Goal: Information Seeking & Learning: Check status

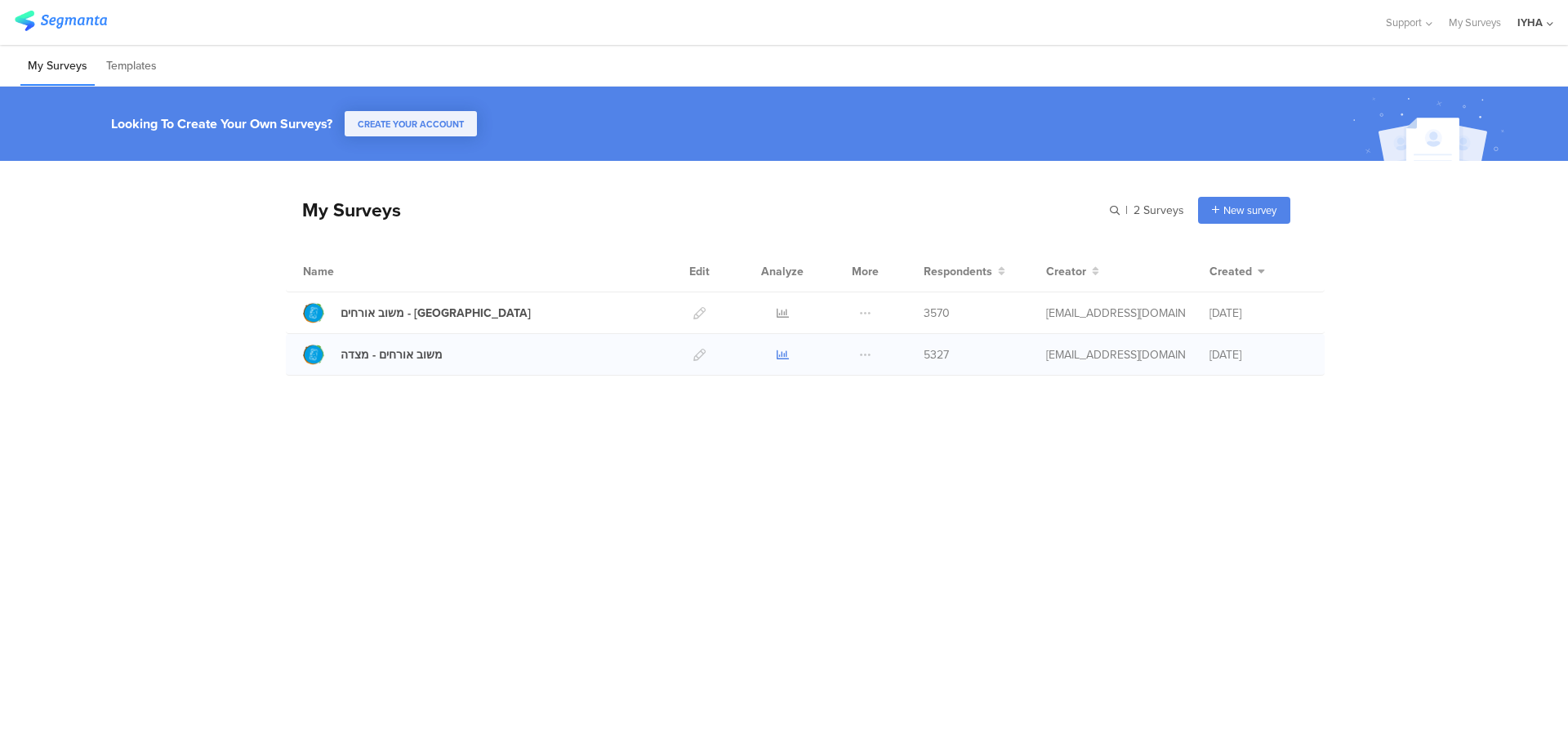
click at [783, 354] on icon at bounding box center [782, 355] width 12 height 12
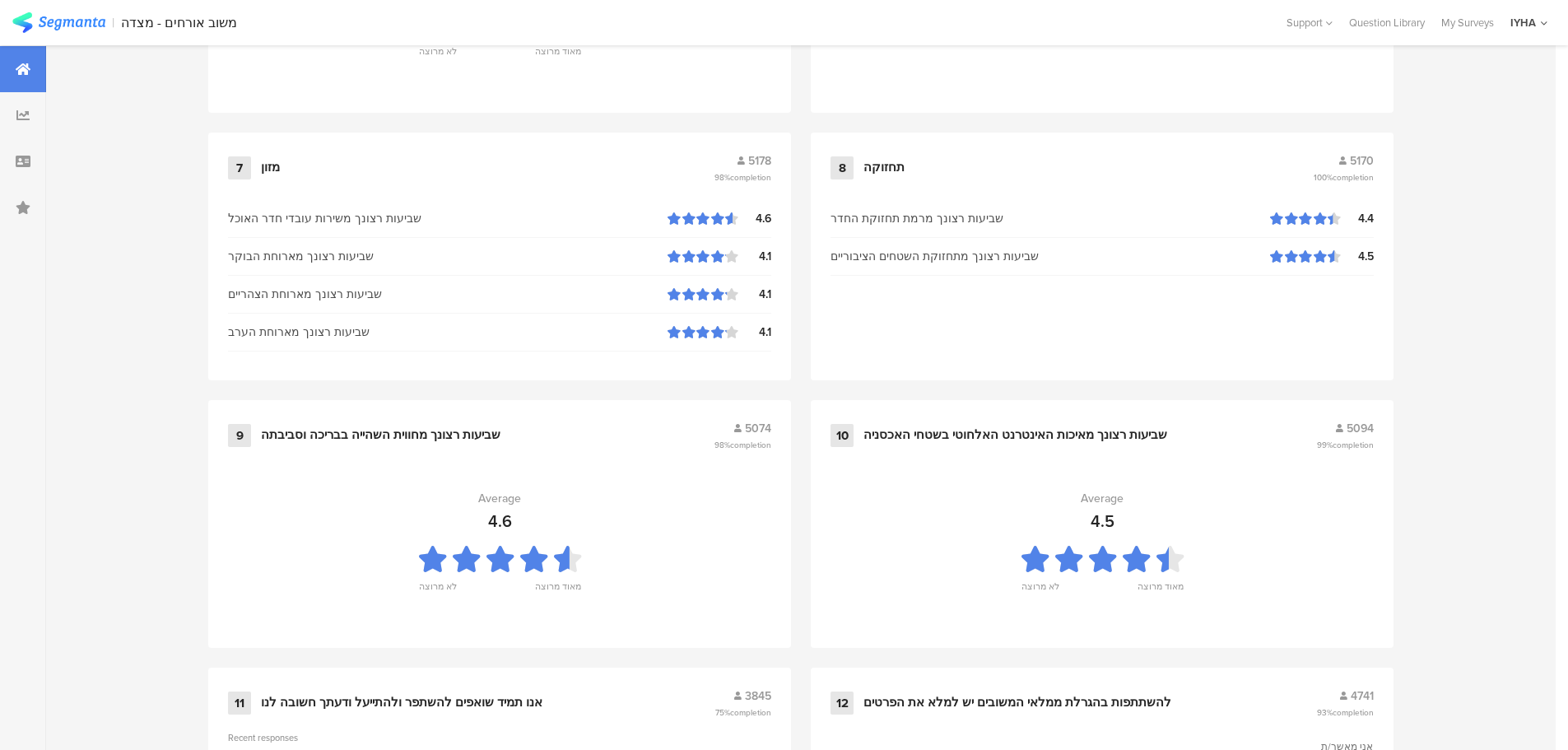
scroll to position [1665, 0]
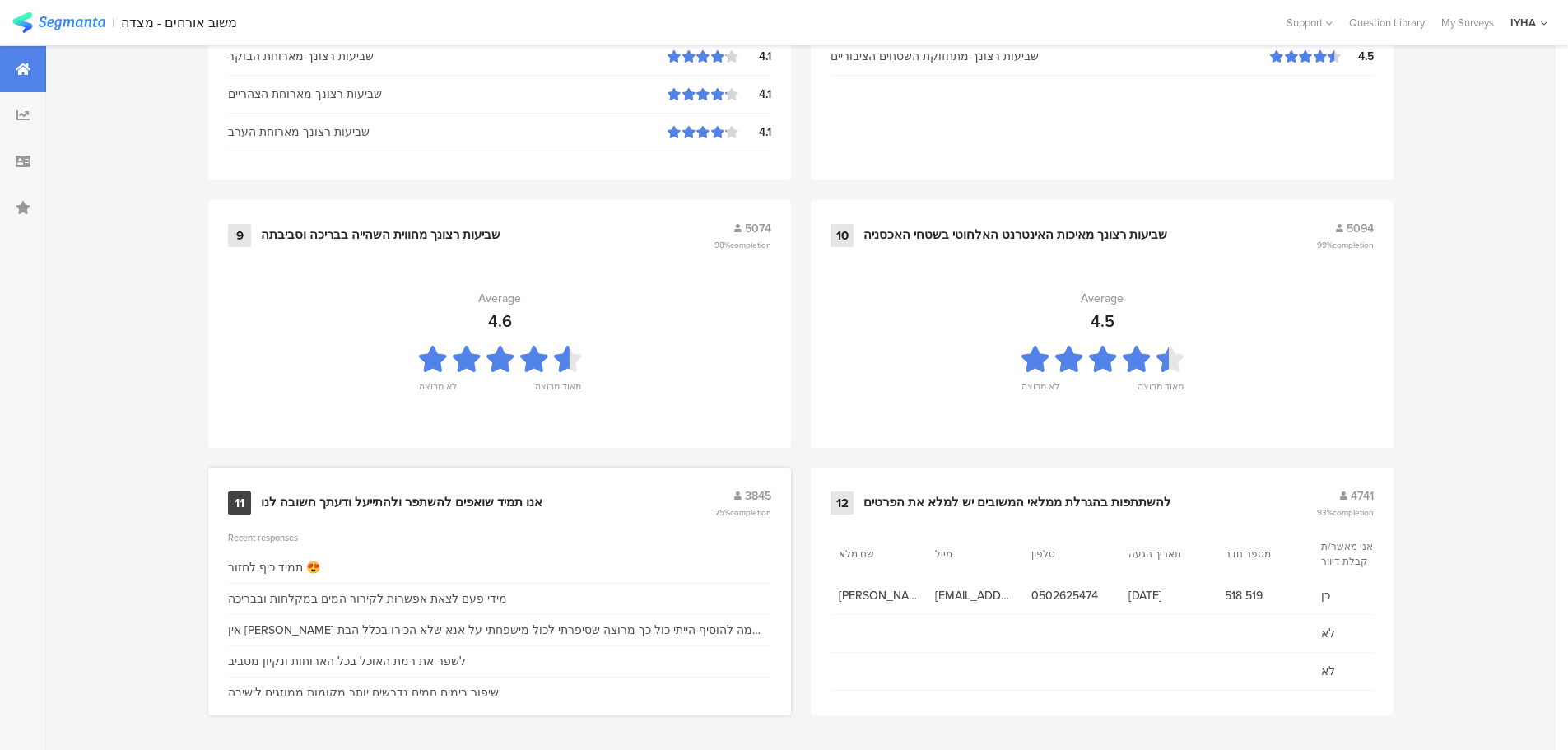
click at [476, 497] on div "אנו תמיד שואפים להשתפר ולהתייעל ודעתך חשובה לנו" at bounding box center [402, 503] width 282 height 16
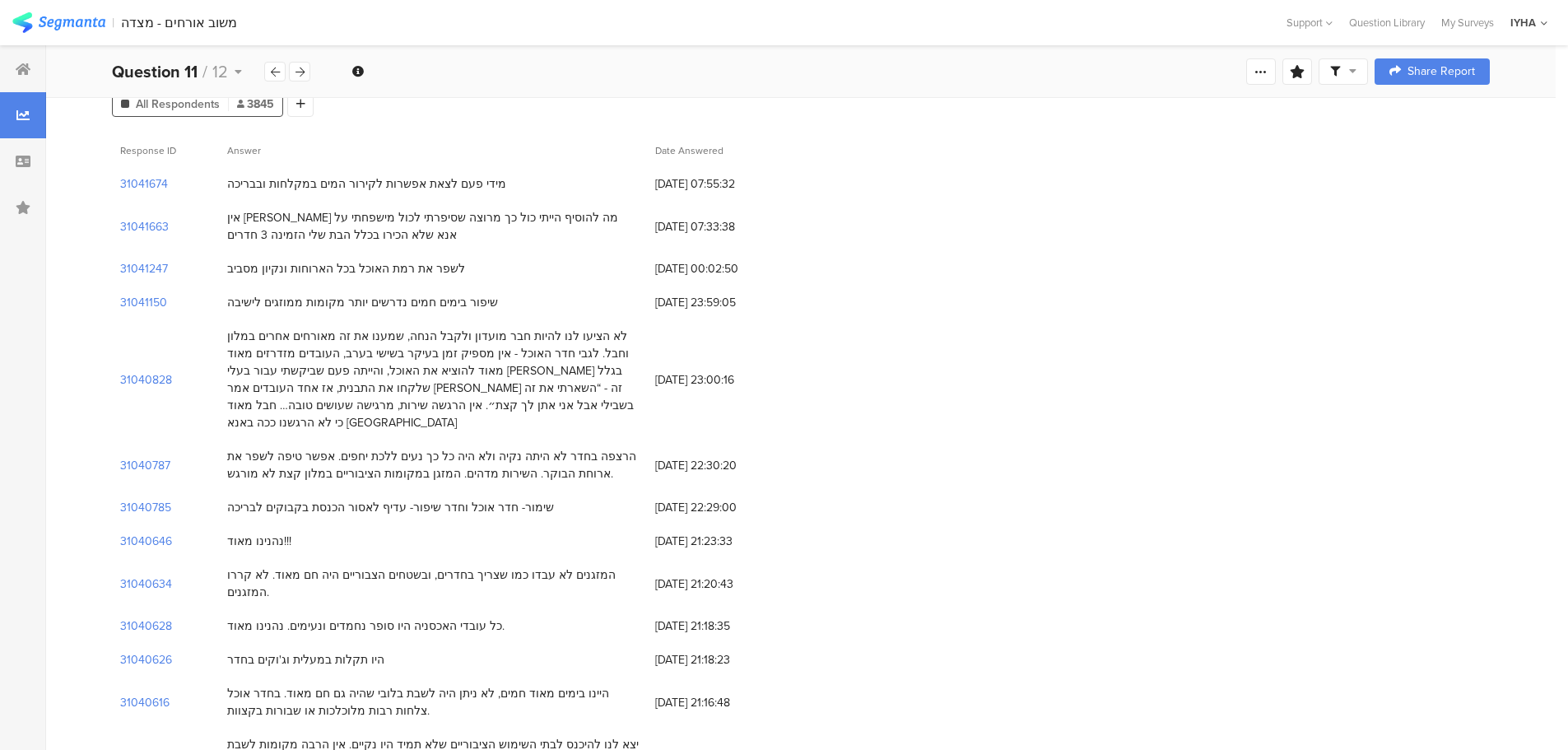
scroll to position [124, 0]
click at [160, 647] on section "31040626" at bounding box center [145, 656] width 52 height 17
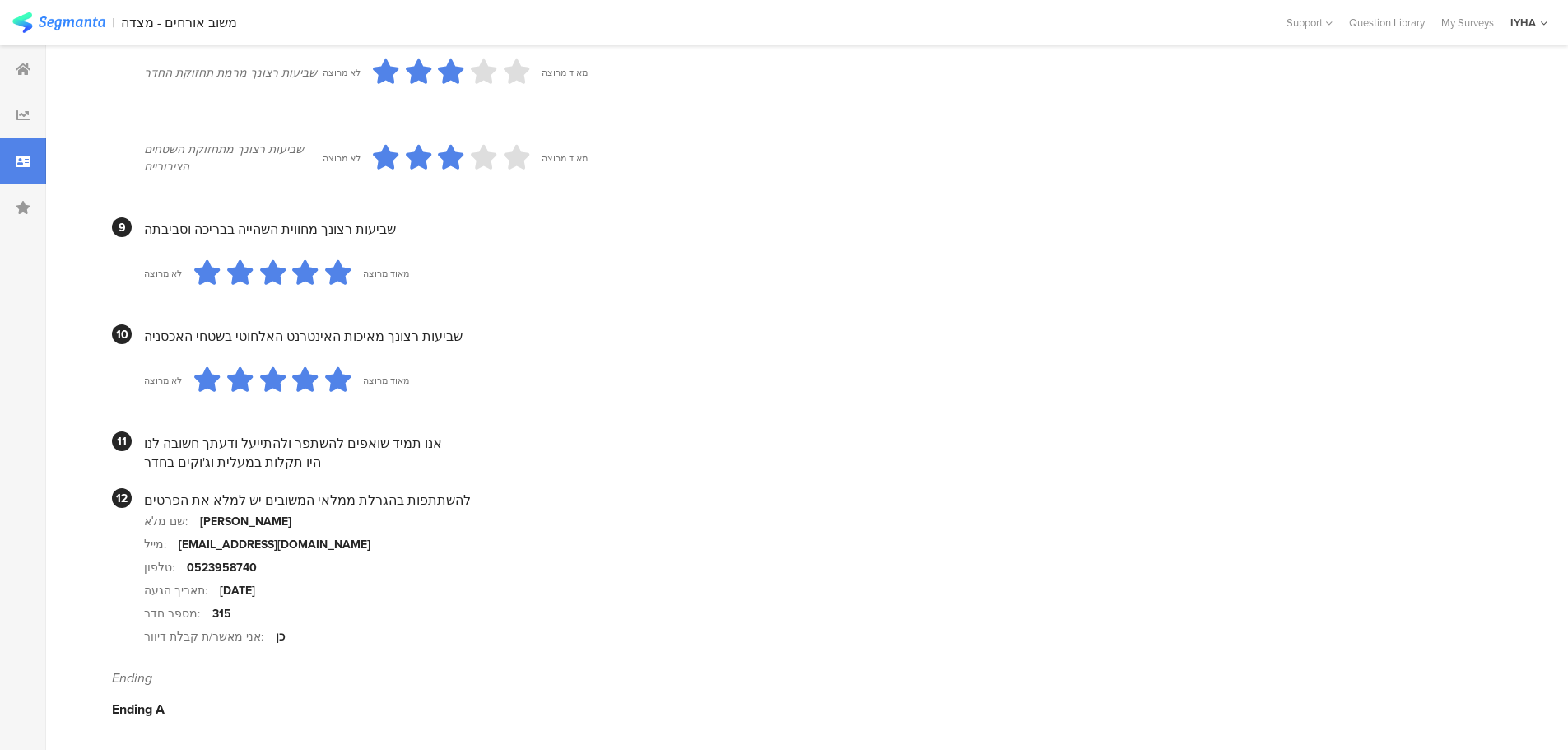
scroll to position [1408, 0]
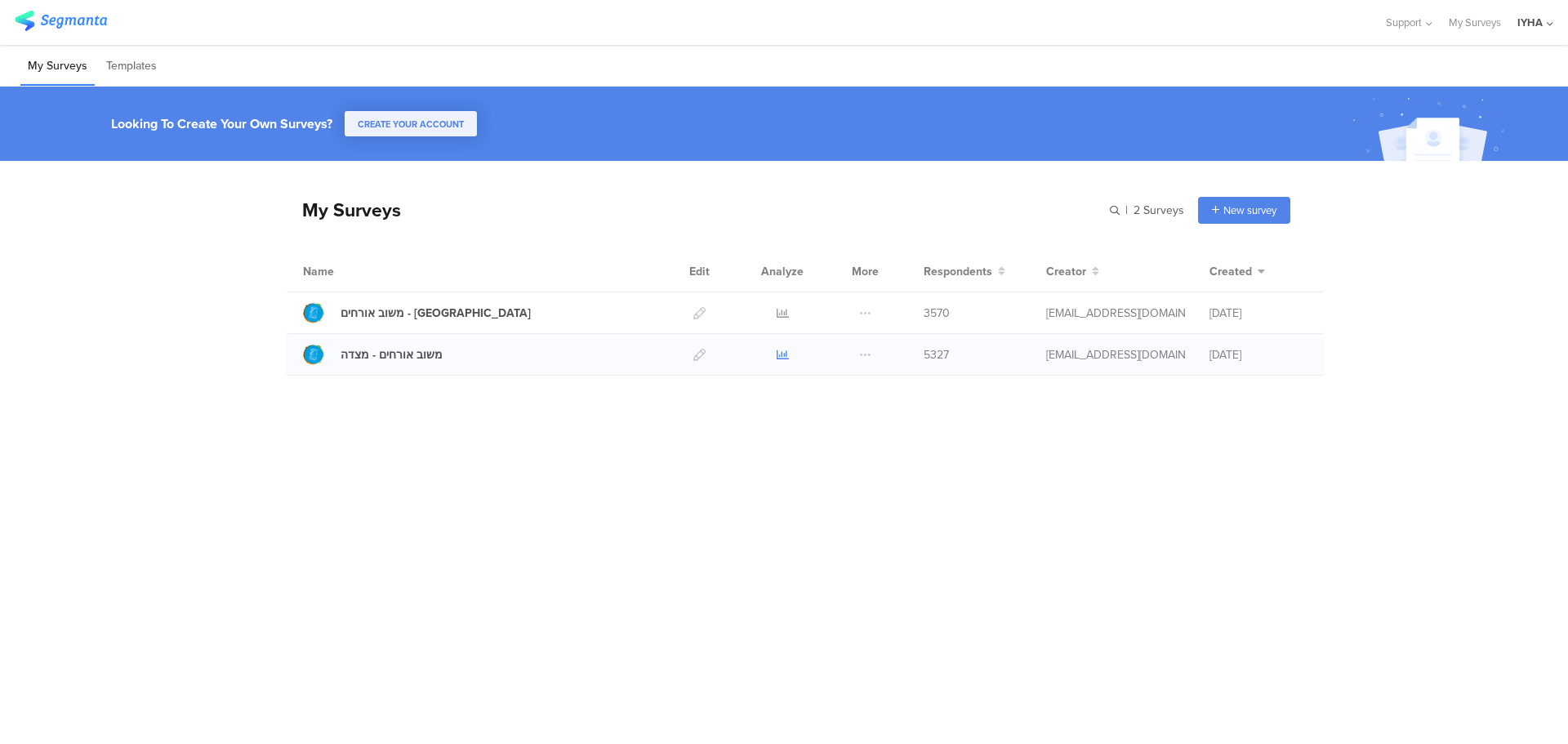
click at [782, 356] on icon at bounding box center [782, 355] width 12 height 12
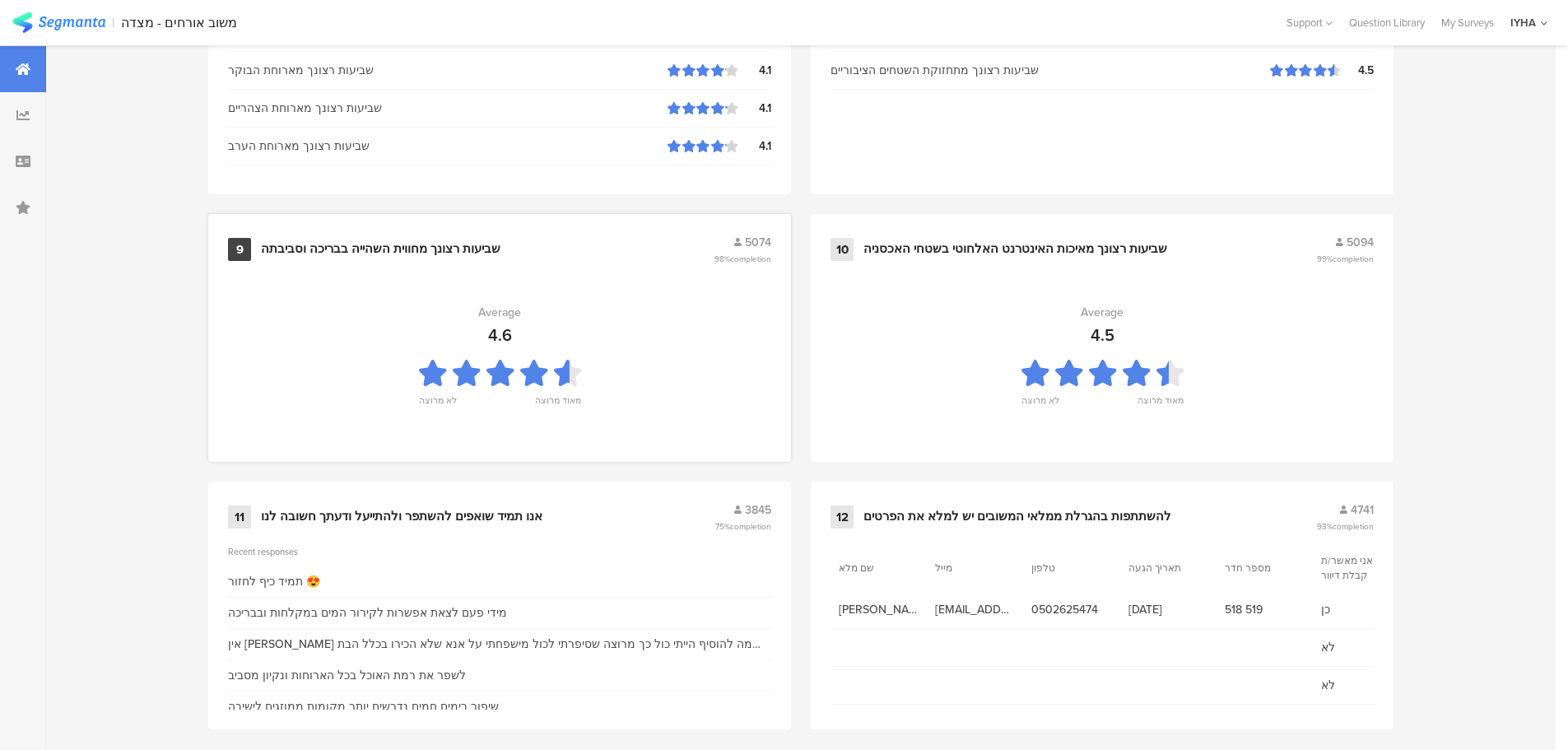
scroll to position [1665, 0]
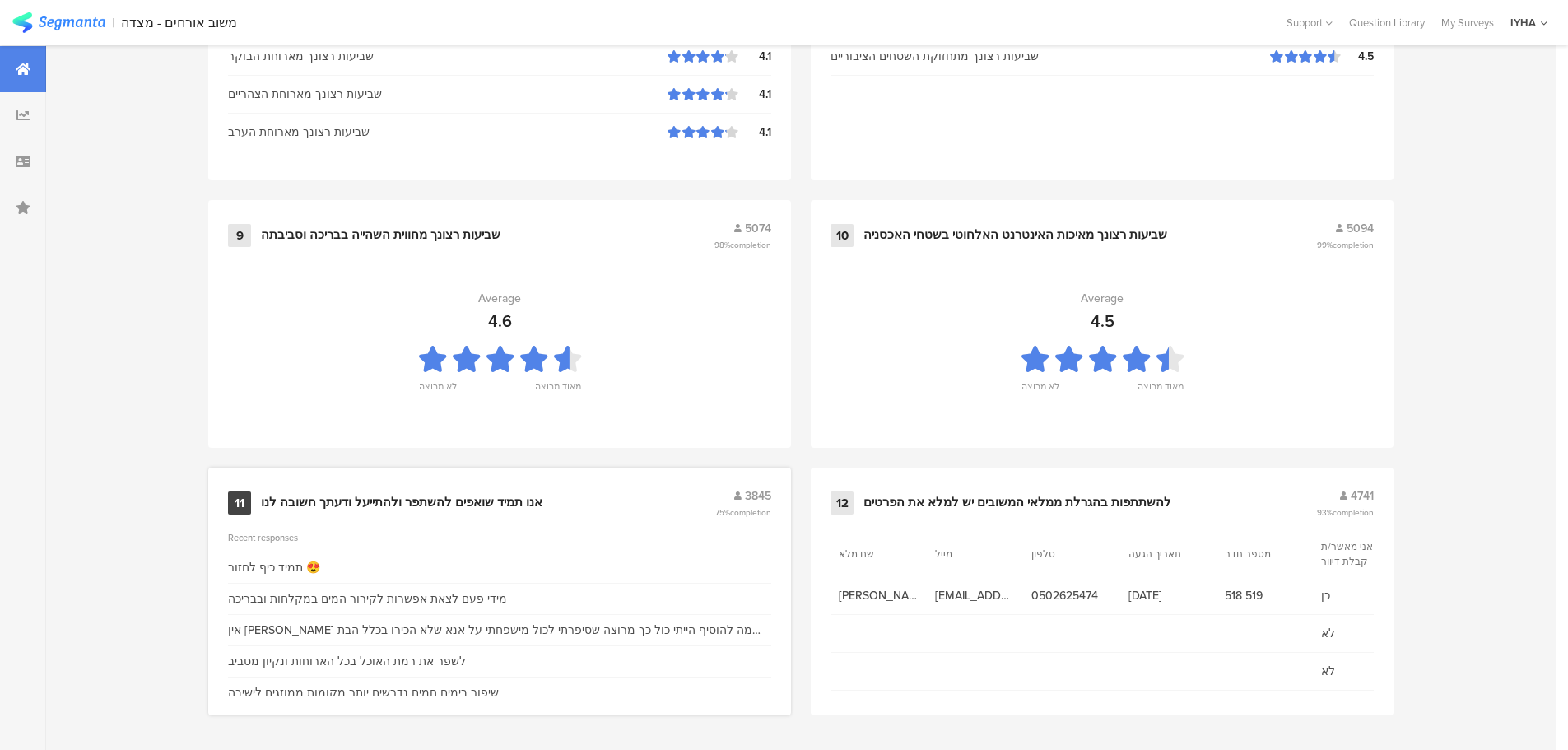
click at [478, 503] on div "אנו תמיד שואפים להשתפר ולהתייעל ודעתך חשובה לנו" at bounding box center [402, 503] width 282 height 16
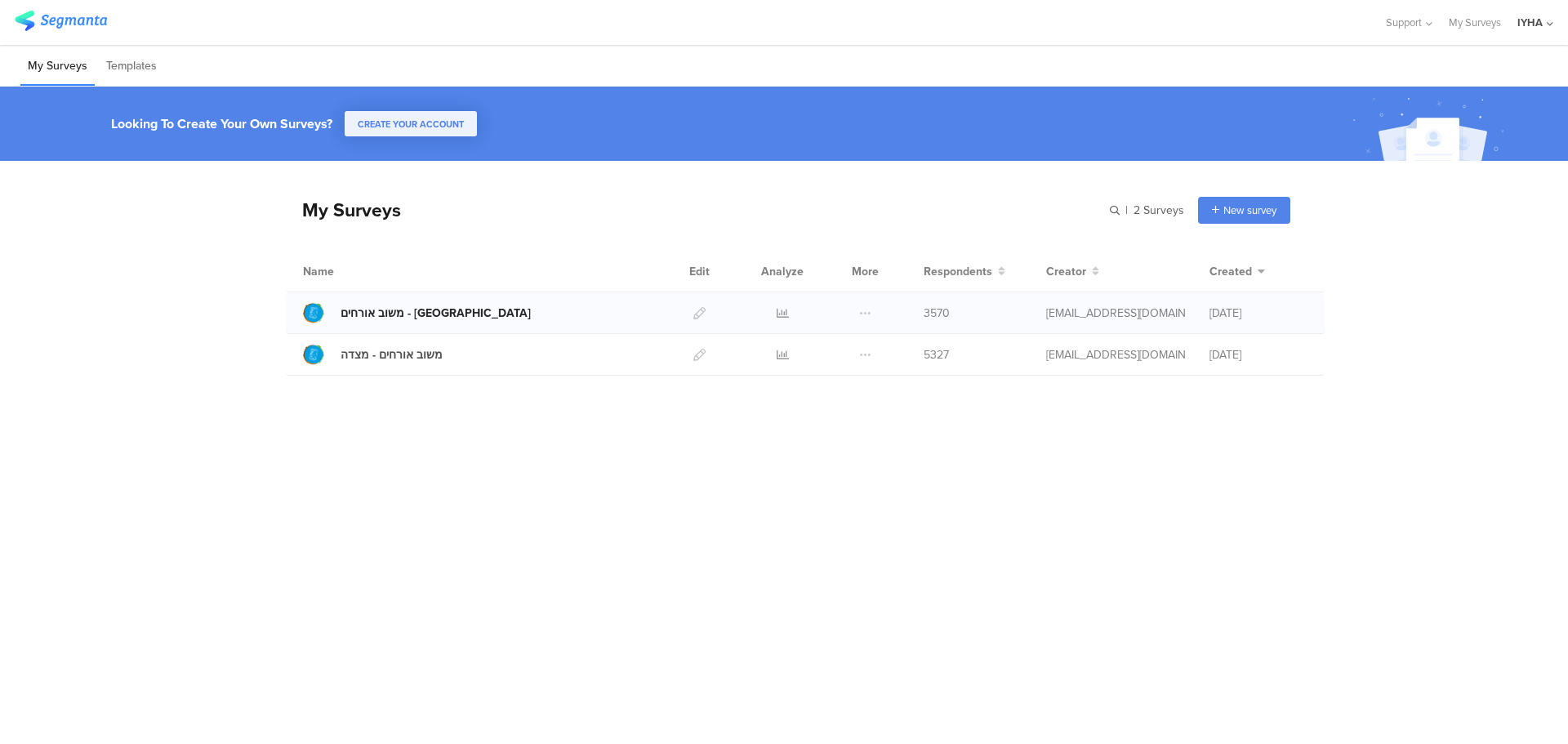
click at [397, 317] on div "משוב אורחים - [GEOGRAPHIC_DATA]" at bounding box center [435, 314] width 190 height 17
click at [787, 312] on icon at bounding box center [782, 313] width 12 height 12
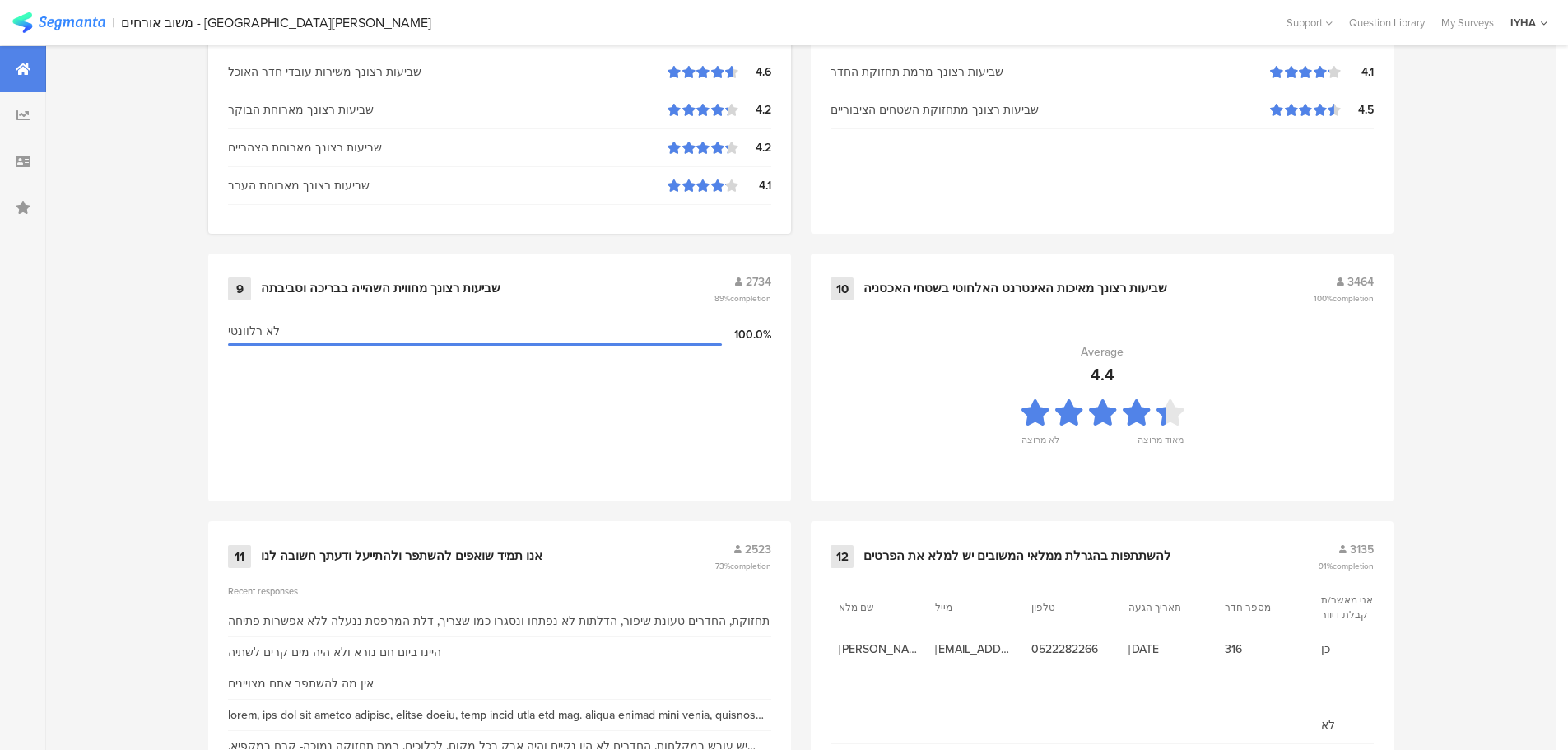
scroll to position [1665, 0]
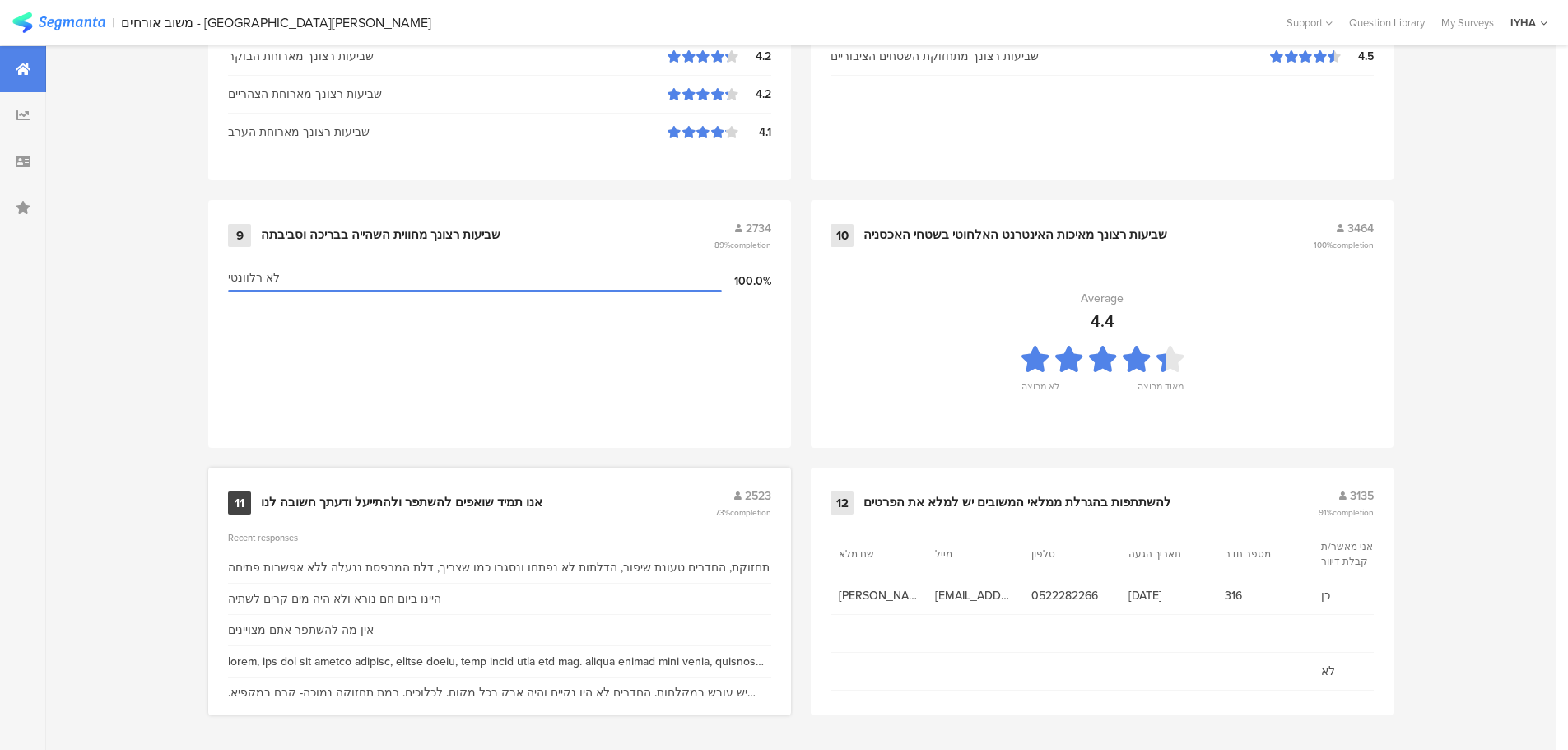
click at [461, 498] on div "אנו תמיד שואפים להשתפר ולהתייעל ודעתך חשובה לנו" at bounding box center [402, 503] width 282 height 16
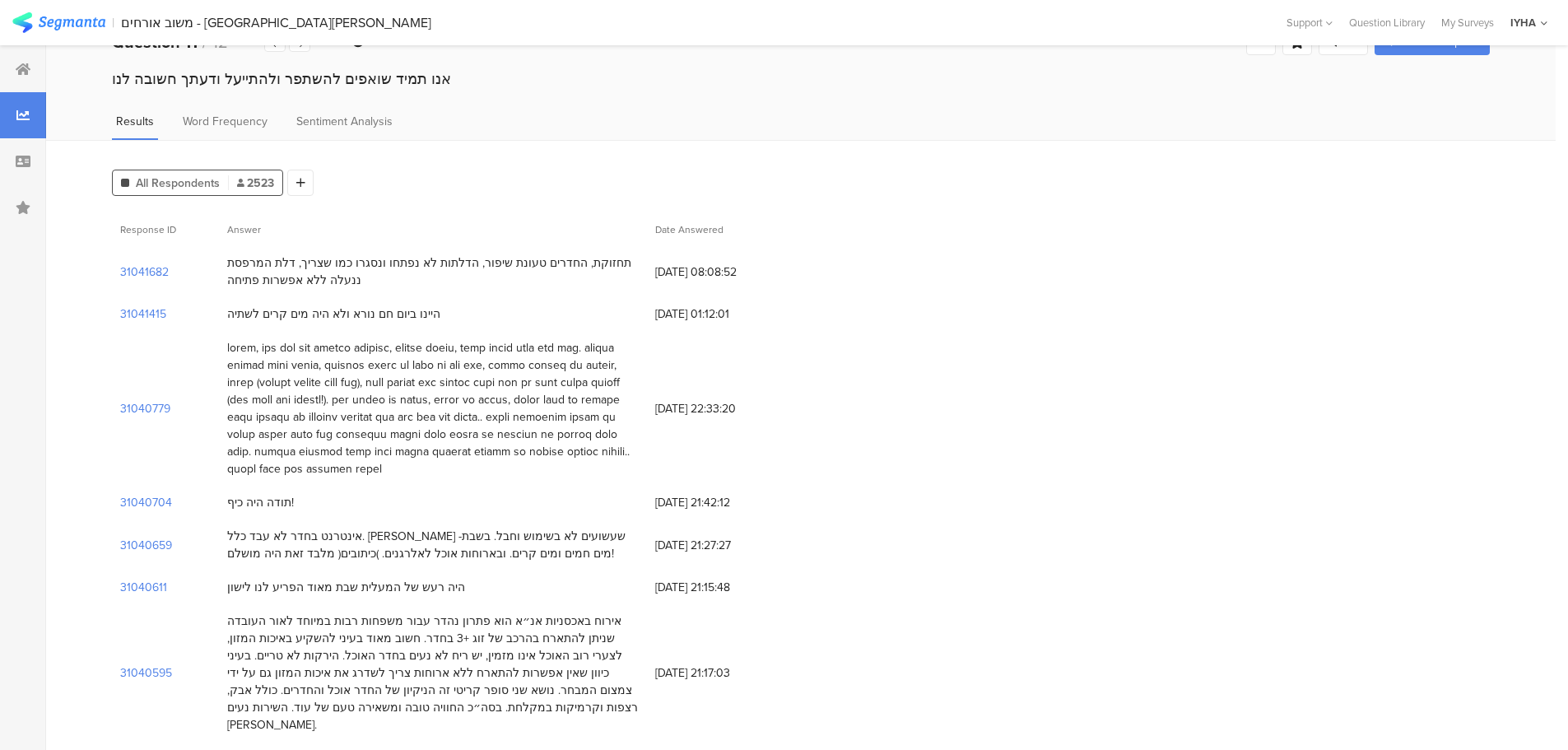
scroll to position [42, 0]
click at [144, 271] on section "31041682" at bounding box center [144, 271] width 49 height 17
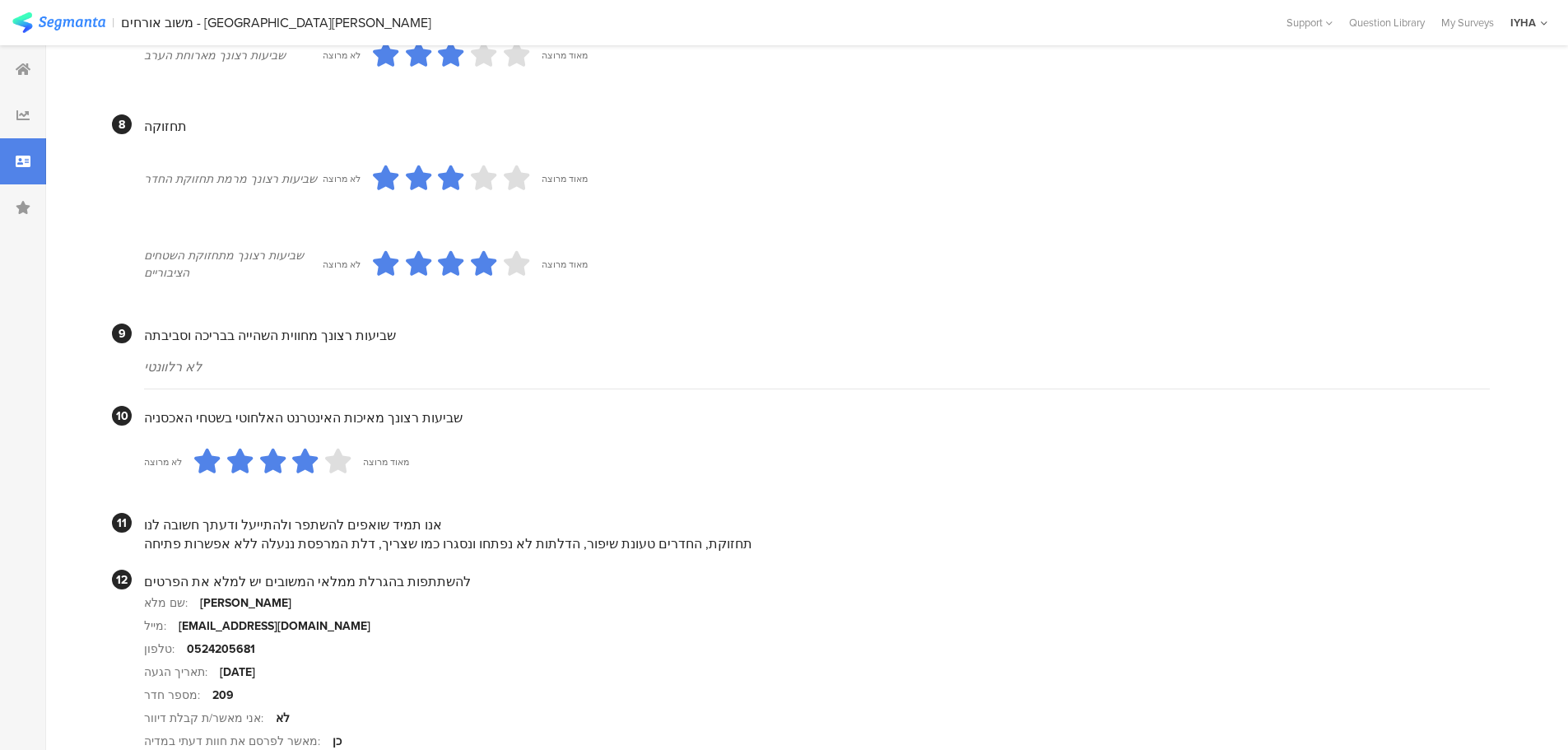
scroll to position [1424, 0]
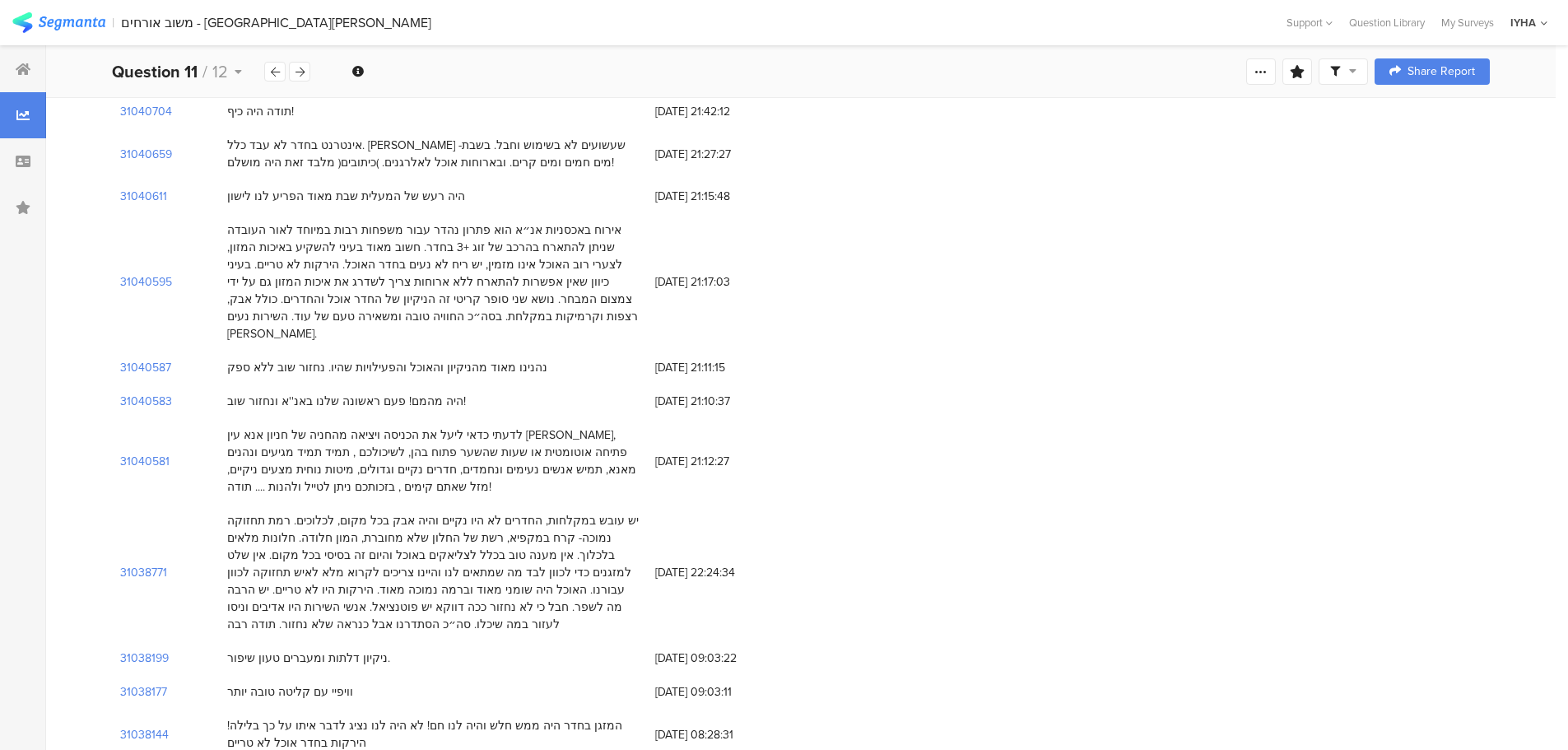
scroll to position [432, 0]
click at [152, 563] on section "31038771" at bounding box center [143, 572] width 47 height 17
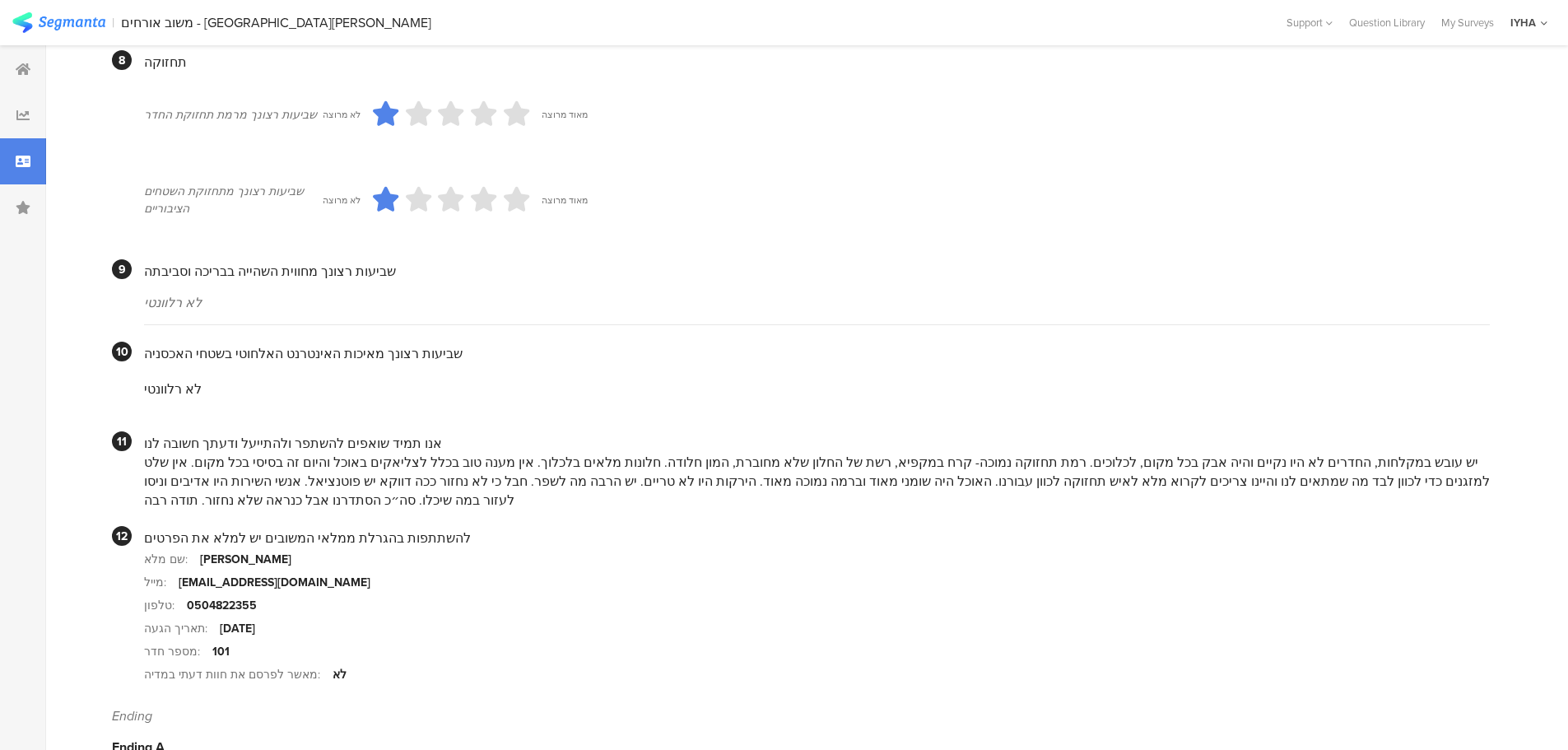
scroll to position [1422, 0]
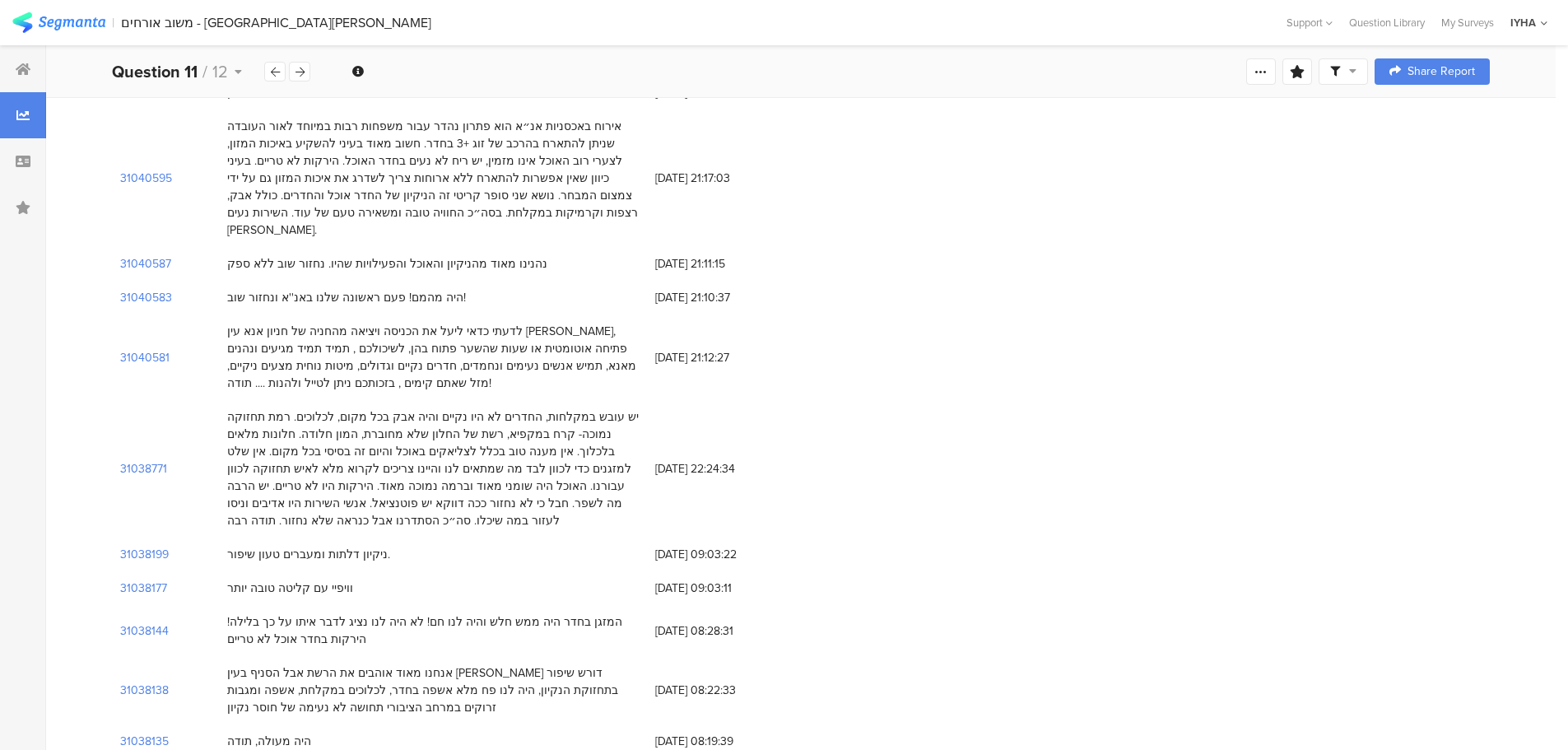
scroll to position [556, 0]
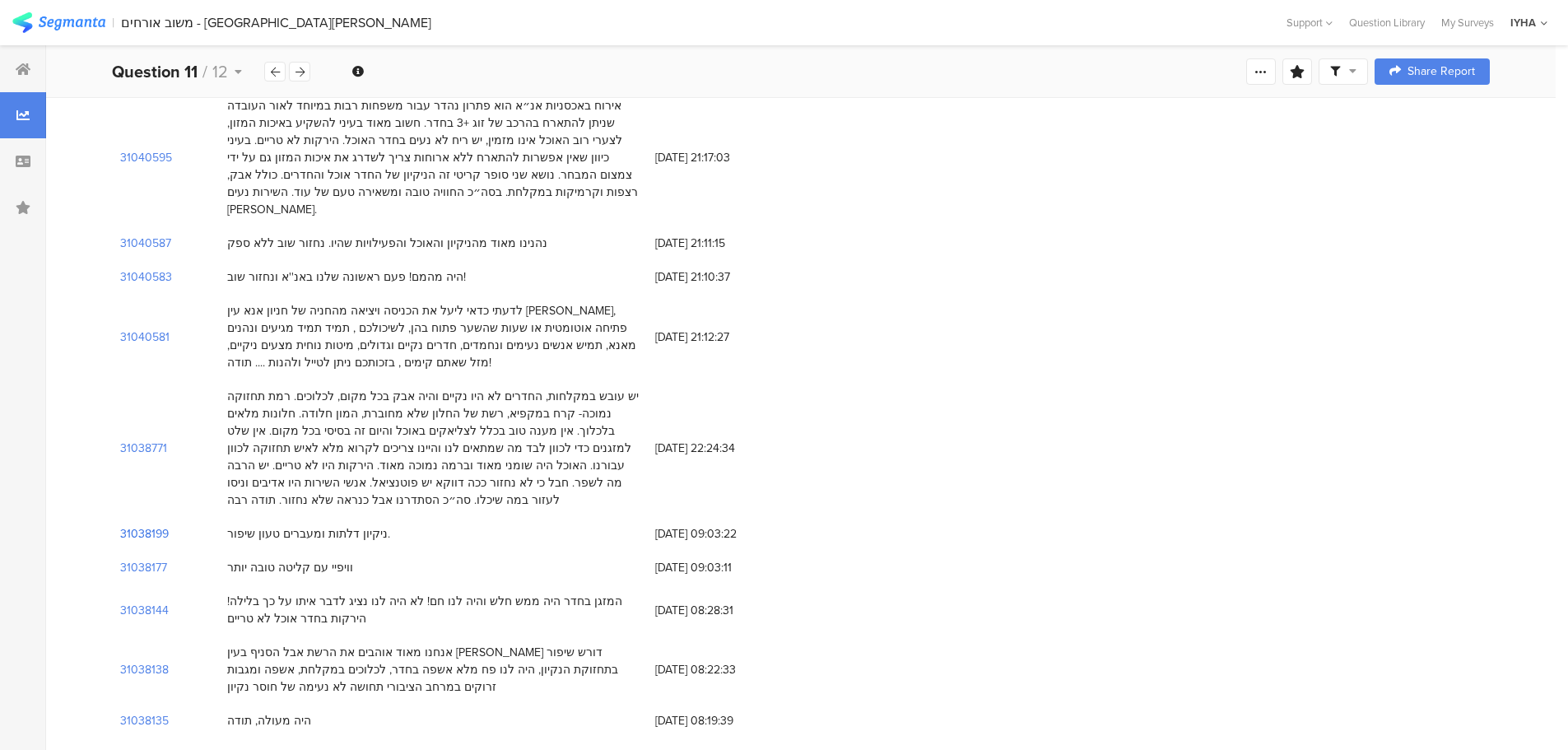
click at [156, 525] on section "31038199" at bounding box center [144, 534] width 49 height 17
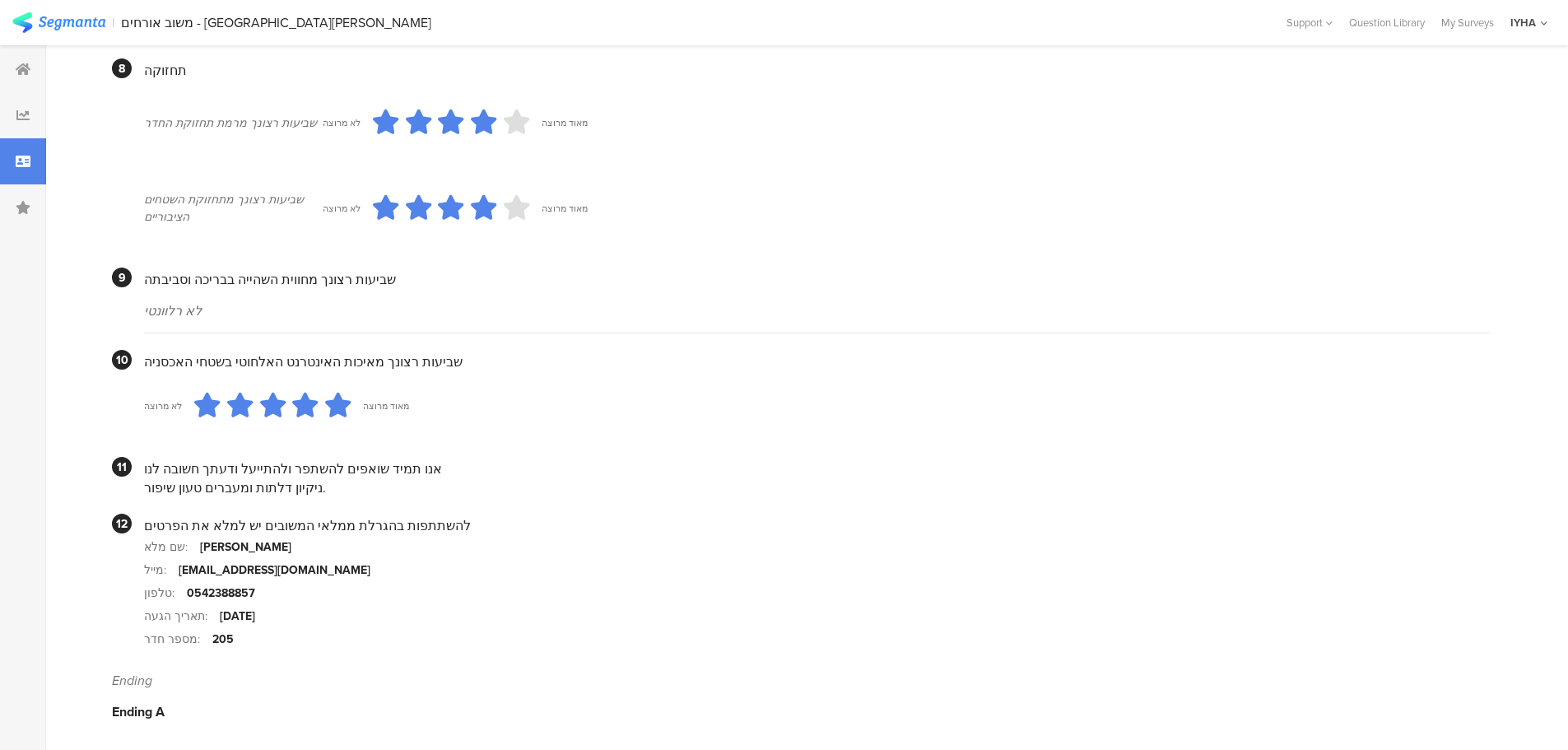
scroll to position [1343, 0]
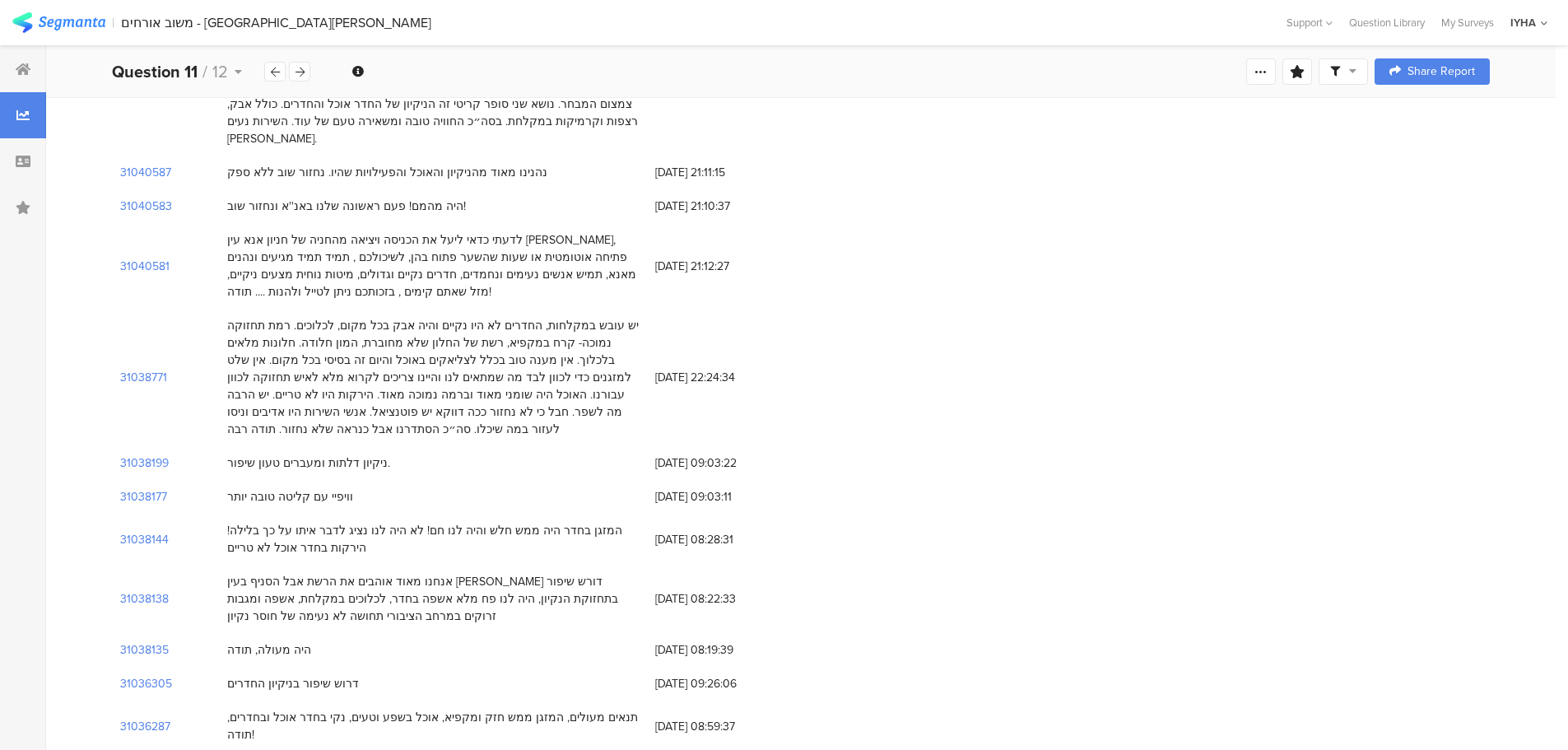
scroll to position [658, 0]
